Goal: Find specific page/section: Find specific page/section

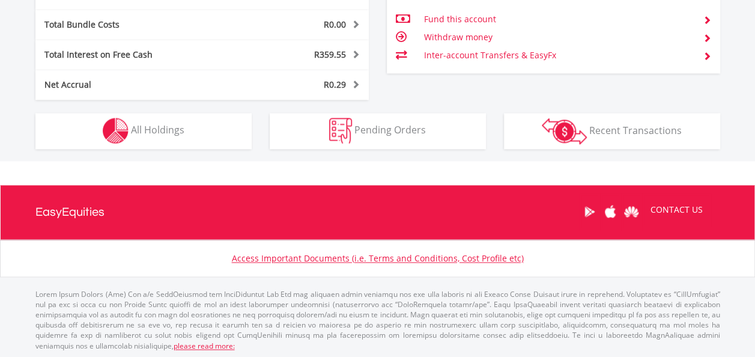
scroll to position [115, 228]
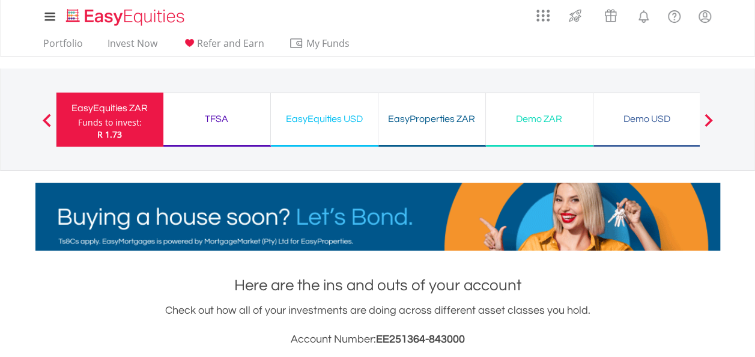
scroll to position [115, 228]
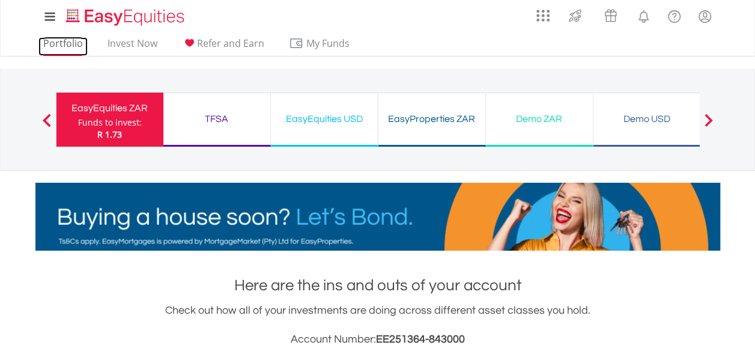
click at [65, 46] on link "Portfolio" at bounding box center [62, 46] width 49 height 19
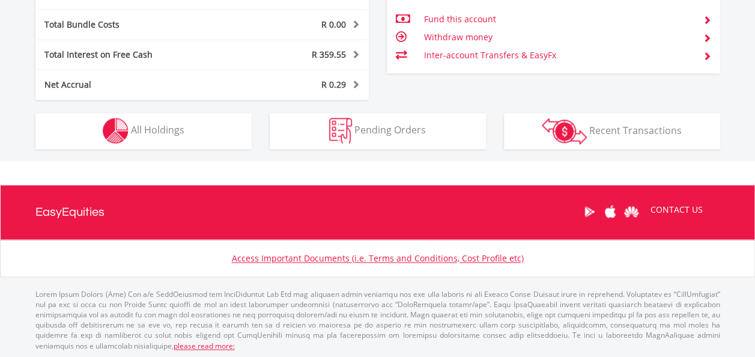
scroll to position [115, 228]
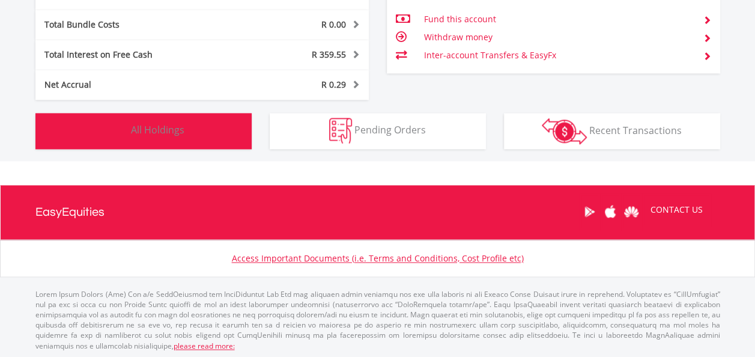
click at [164, 133] on span "All Holdings" at bounding box center [157, 129] width 53 height 13
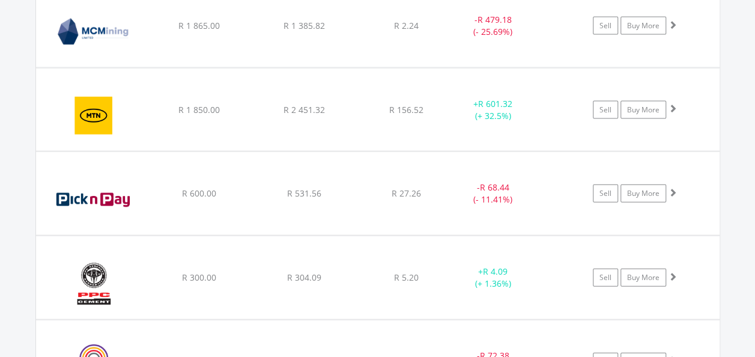
scroll to position [1274, 0]
